Goal: Find contact information: Find contact information

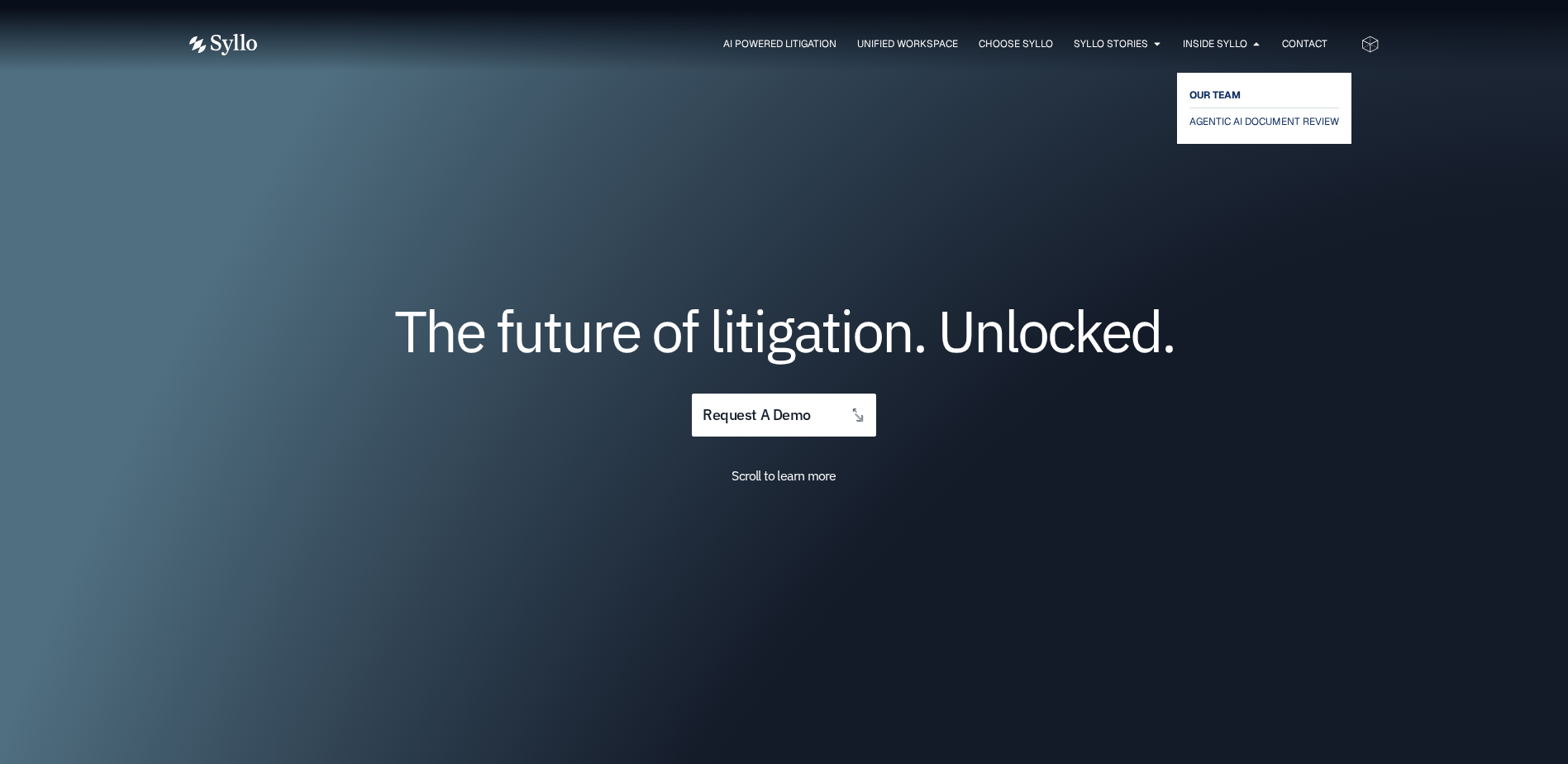
click at [1235, 95] on span "OUR TEAM" at bounding box center [1215, 95] width 51 height 19
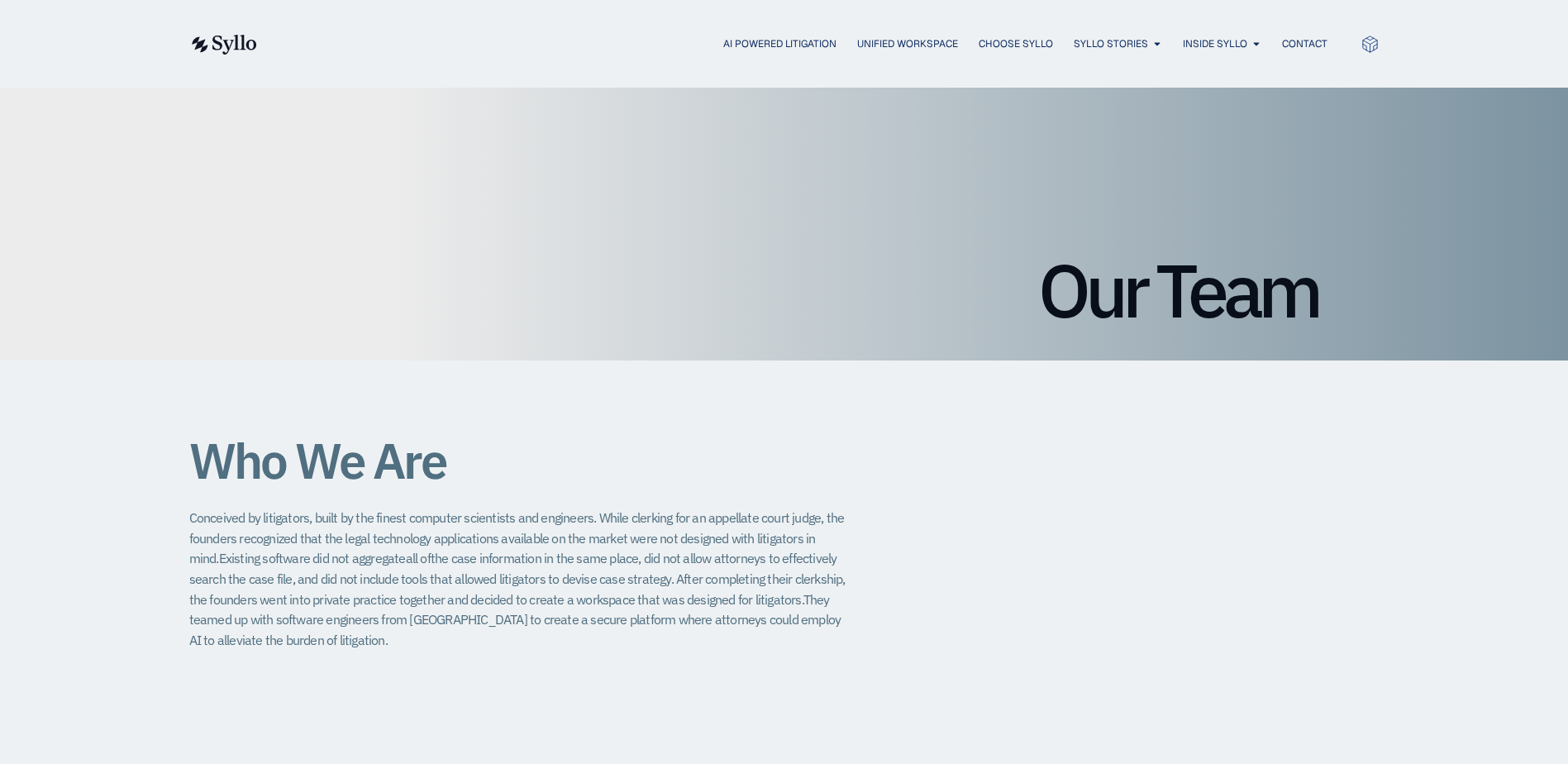
click at [1372, 43] on icon at bounding box center [1369, 43] width 19 height 19
click at [1312, 42] on span "Contact" at bounding box center [1304, 43] width 45 height 15
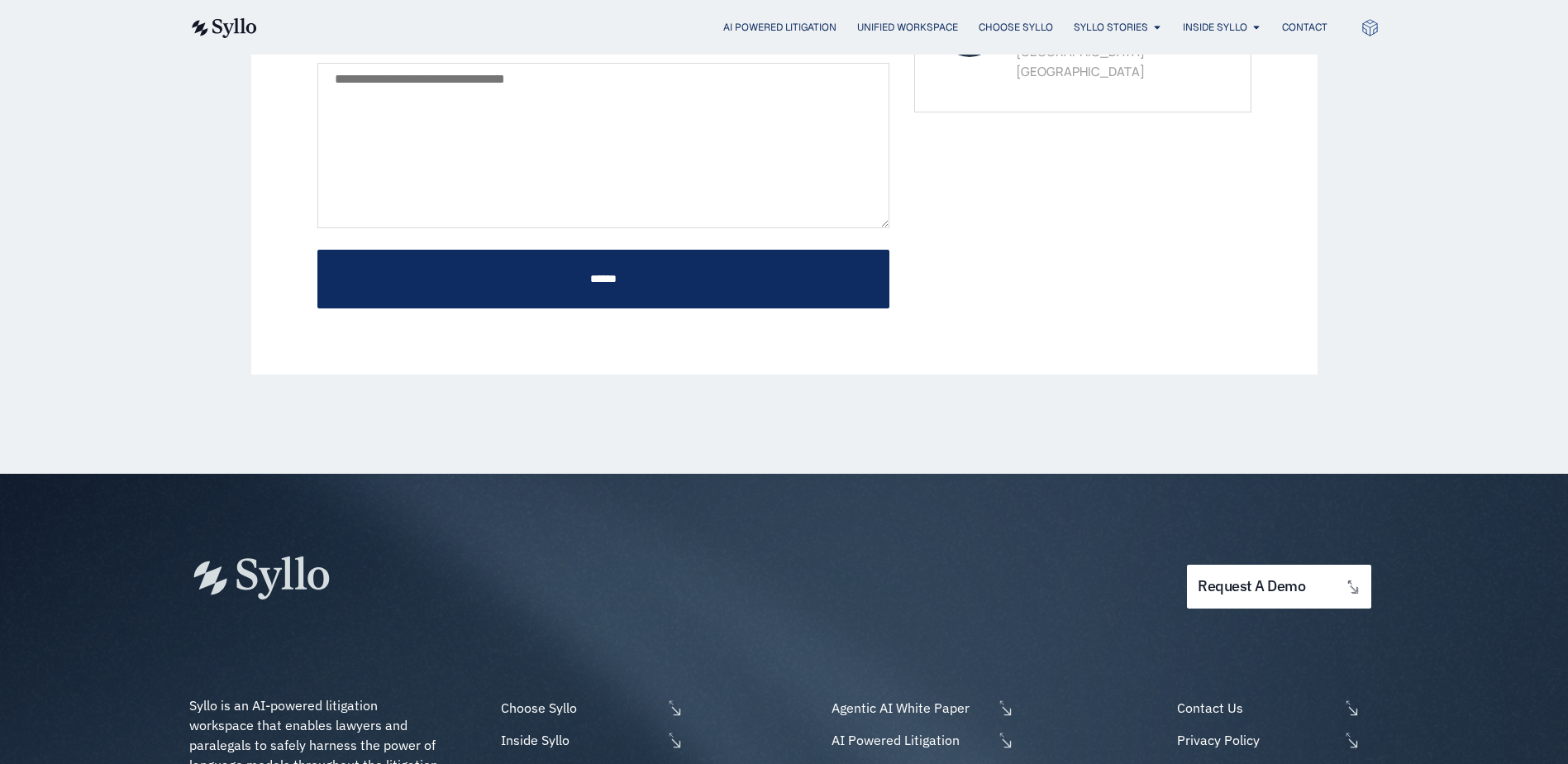
scroll to position [827, 0]
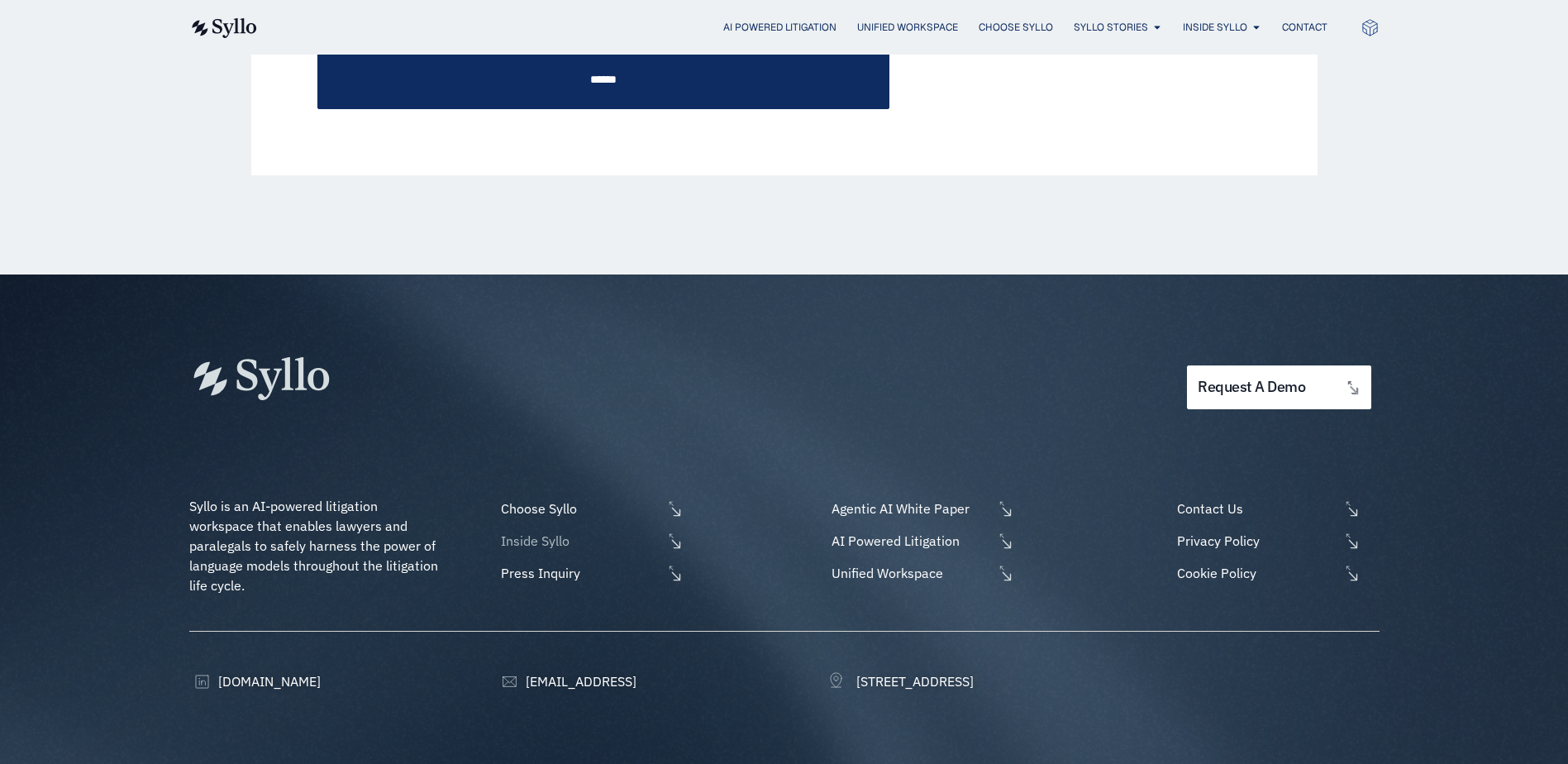
click at [540, 539] on span "Inside Syllo" at bounding box center [579, 540] width 165 height 19
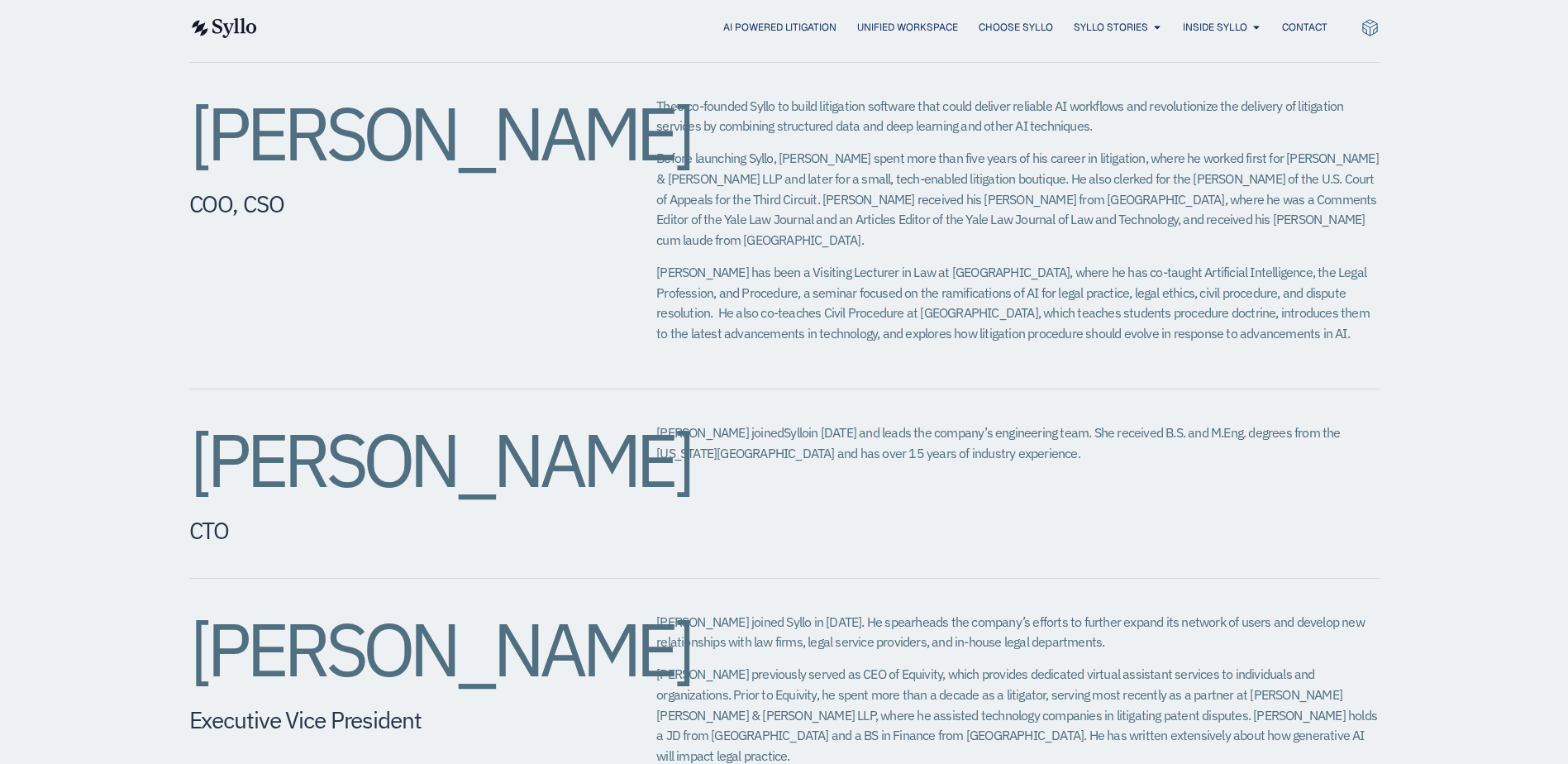
scroll to position [1074, 0]
